Goal: Task Accomplishment & Management: Complete application form

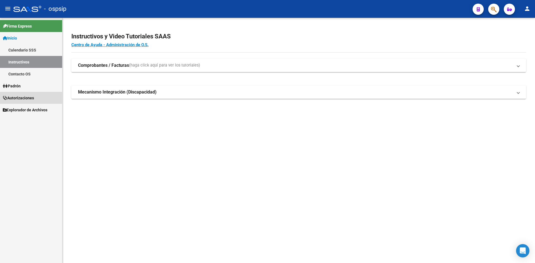
click at [25, 95] on link "Autorizaciones" at bounding box center [31, 98] width 62 height 12
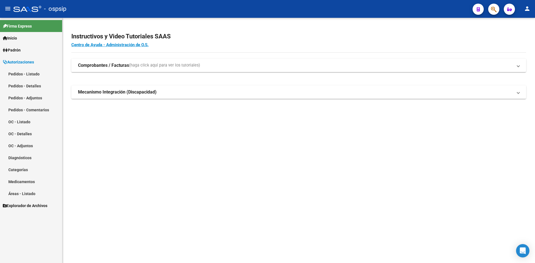
click at [33, 74] on link "Pedidos - Listado" at bounding box center [31, 74] width 62 height 12
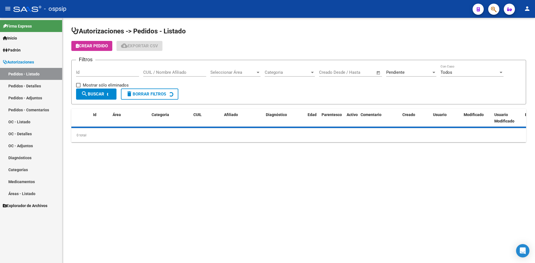
click at [415, 72] on div "Pendiente" at bounding box center [408, 72] width 45 height 5
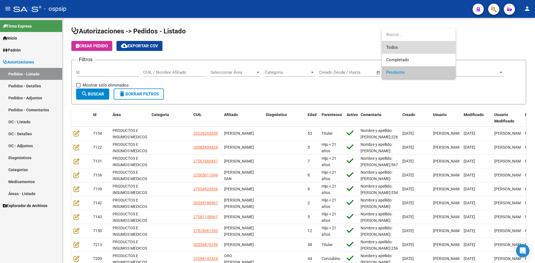
click at [398, 47] on span "Todos" at bounding box center [418, 47] width 65 height 13
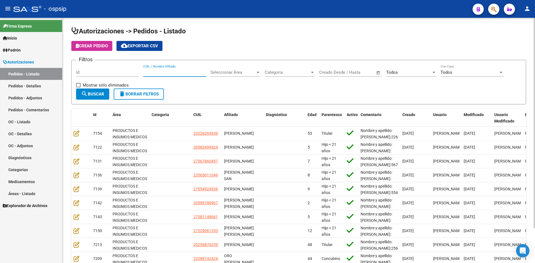
click at [156, 71] on input "CUIL / Nombre Afiliado" at bounding box center [174, 72] width 63 height 5
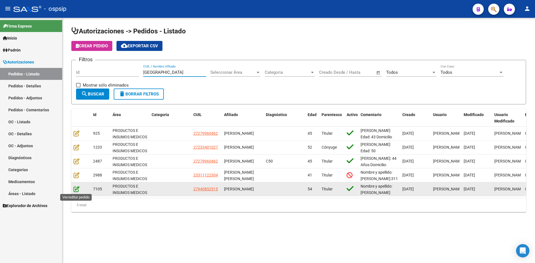
type input "[GEOGRAPHIC_DATA]"
click at [76, 189] on icon at bounding box center [77, 189] width 6 height 6
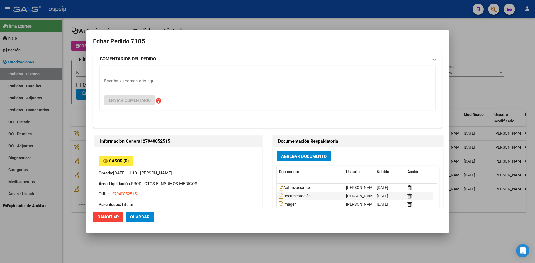
type input "[GEOGRAPHIC_DATA], [GEOGRAPHIC_DATA], SAN [PERSON_NAME] 741"
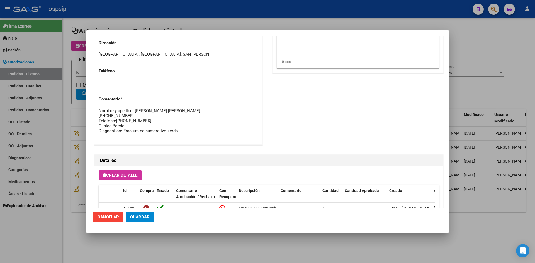
scroll to position [307, 0]
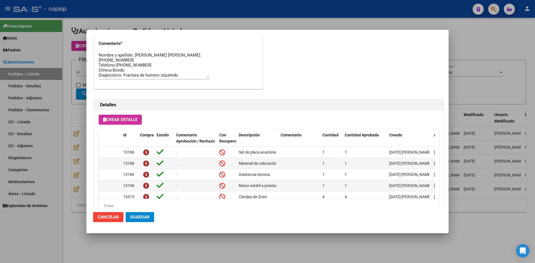
click at [248, 18] on div at bounding box center [267, 131] width 535 height 263
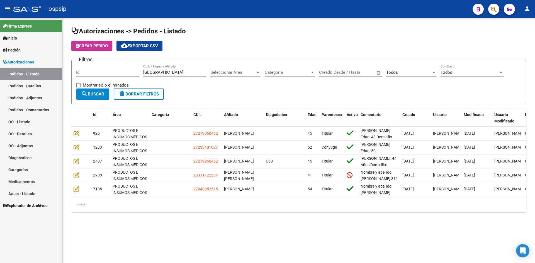
click at [170, 72] on input "[GEOGRAPHIC_DATA]" at bounding box center [174, 72] width 63 height 5
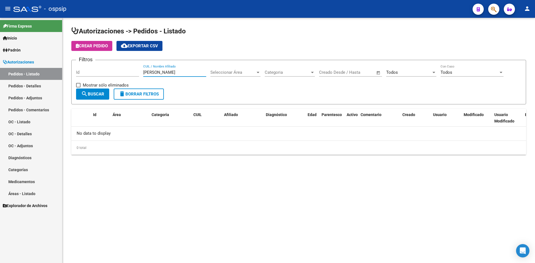
click at [170, 72] on input "[PERSON_NAME]" at bounding box center [174, 72] width 63 height 5
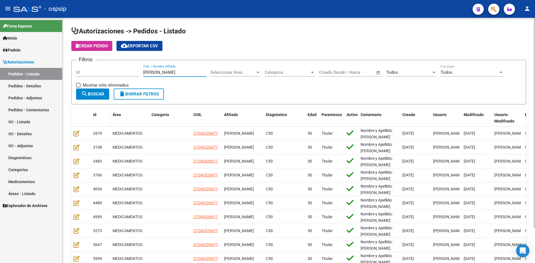
type input "[PERSON_NAME]"
click at [96, 115] on span "Id" at bounding box center [94, 115] width 3 height 4
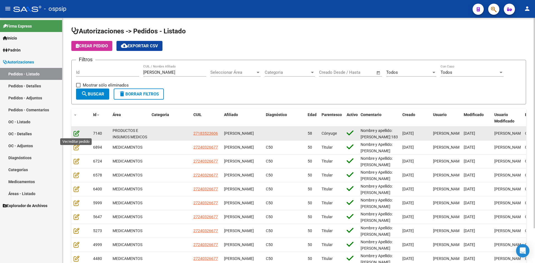
click at [76, 135] on icon at bounding box center [77, 133] width 6 height 6
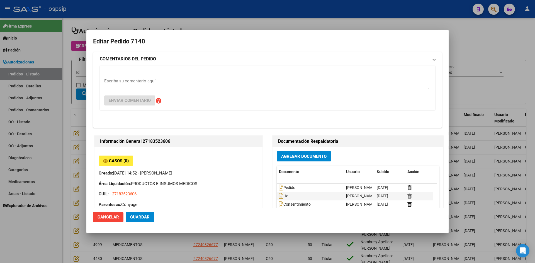
type input "[GEOGRAPHIC_DATA], caseros, [PERSON_NAME] 5331"
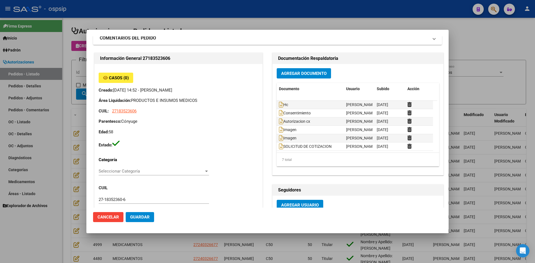
scroll to position [0, 0]
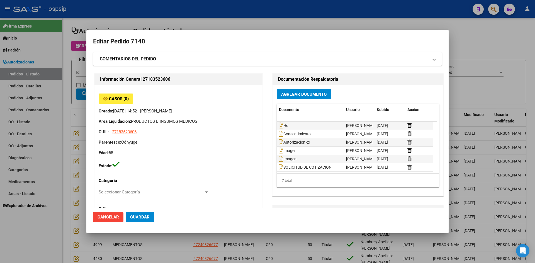
click at [378, 17] on div at bounding box center [267, 131] width 535 height 263
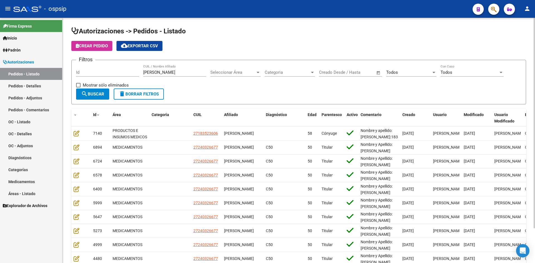
click at [149, 74] on input "[PERSON_NAME]" at bounding box center [174, 72] width 63 height 5
